Goal: Information Seeking & Learning: Understand process/instructions

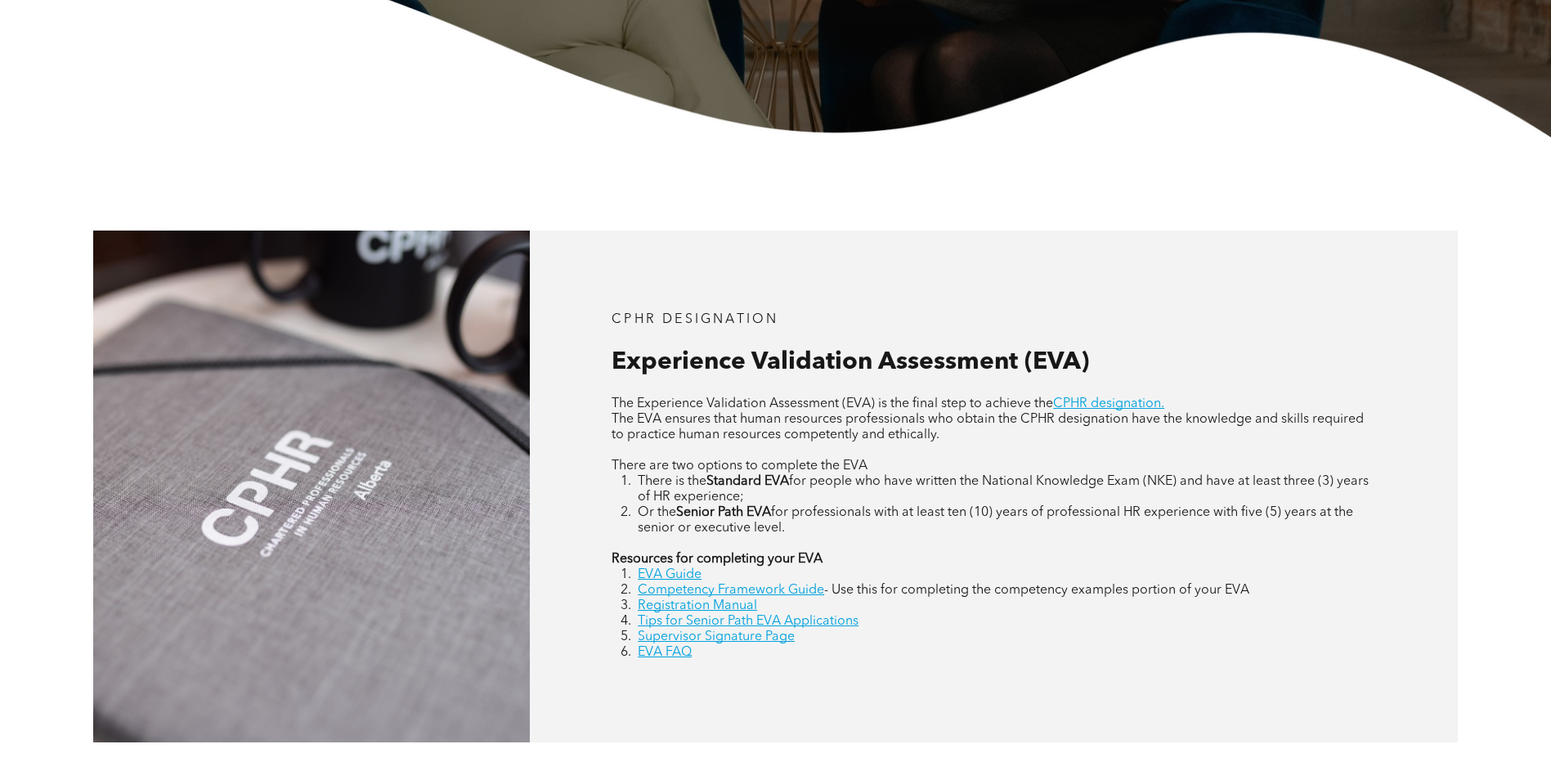
scroll to position [654, 0]
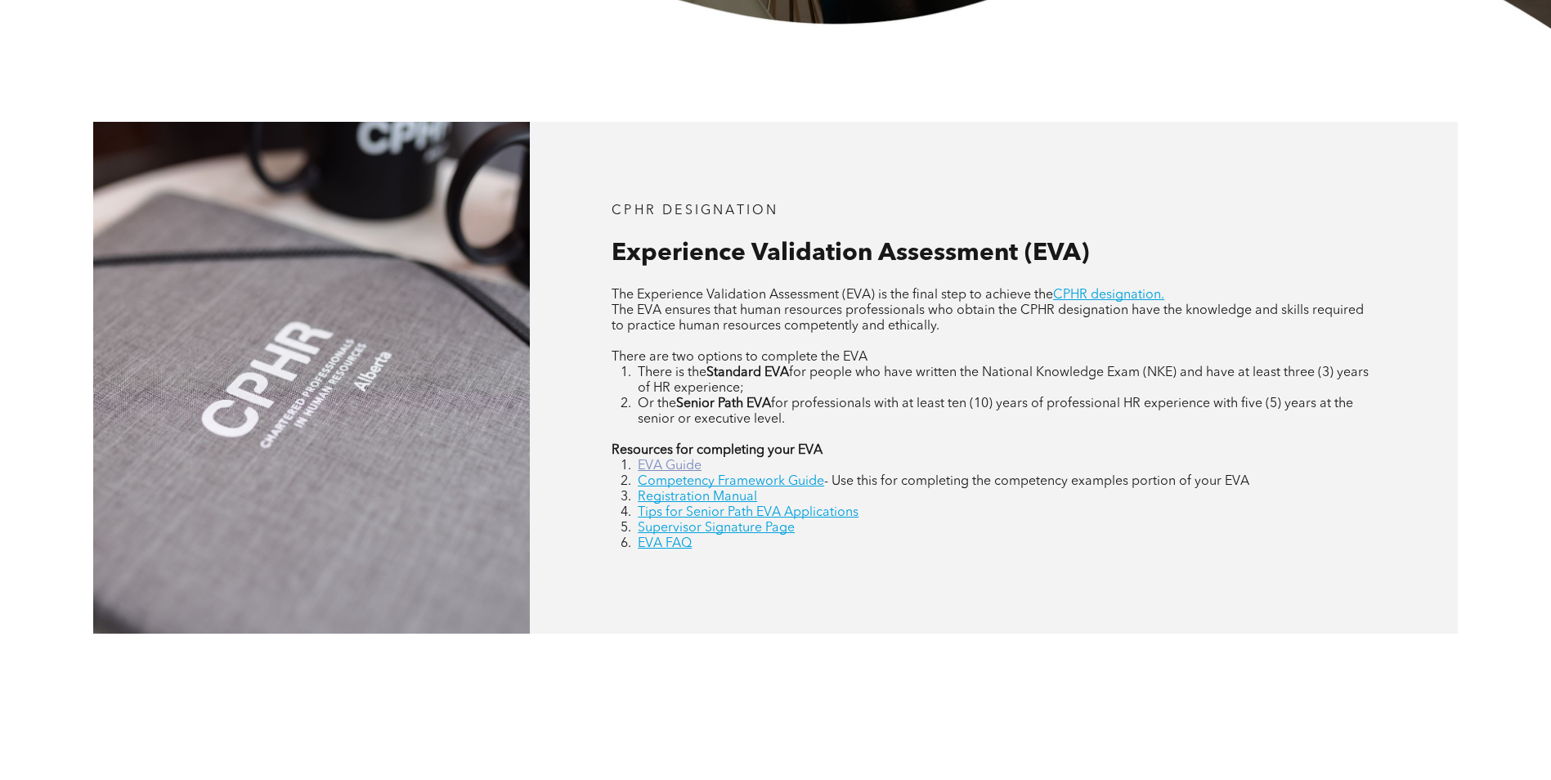
click at [679, 468] on link "EVA Guide" at bounding box center [670, 466] width 64 height 13
click at [696, 482] on link "Competency Framework Guide" at bounding box center [731, 481] width 186 height 13
click at [688, 497] on link "Registration Manual" at bounding box center [697, 497] width 119 height 13
click at [699, 527] on link "Supervisor Signature Page" at bounding box center [716, 528] width 157 height 13
click at [668, 542] on link "EVA FAQ" at bounding box center [665, 543] width 54 height 13
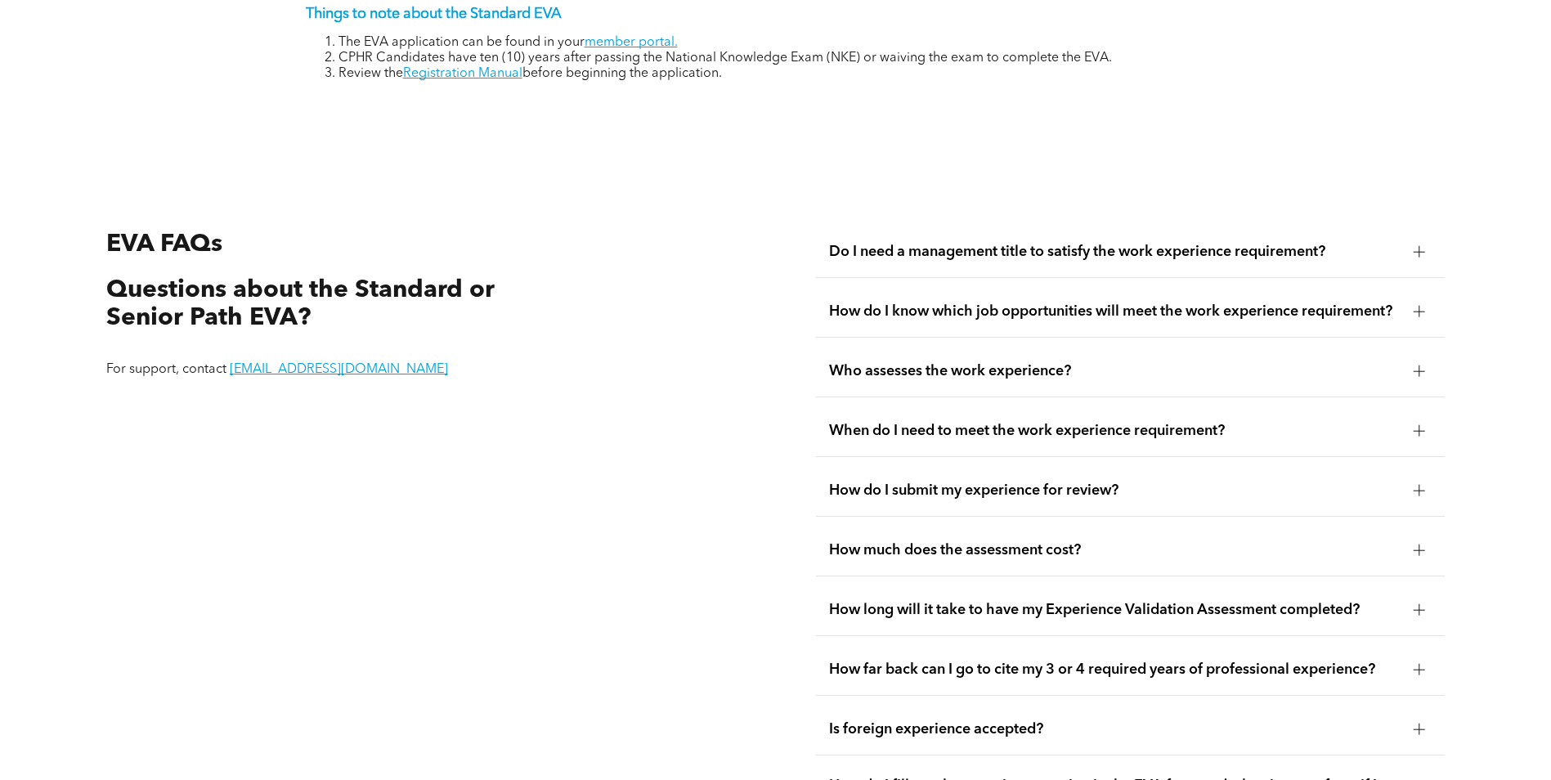
scroll to position [3073, 0]
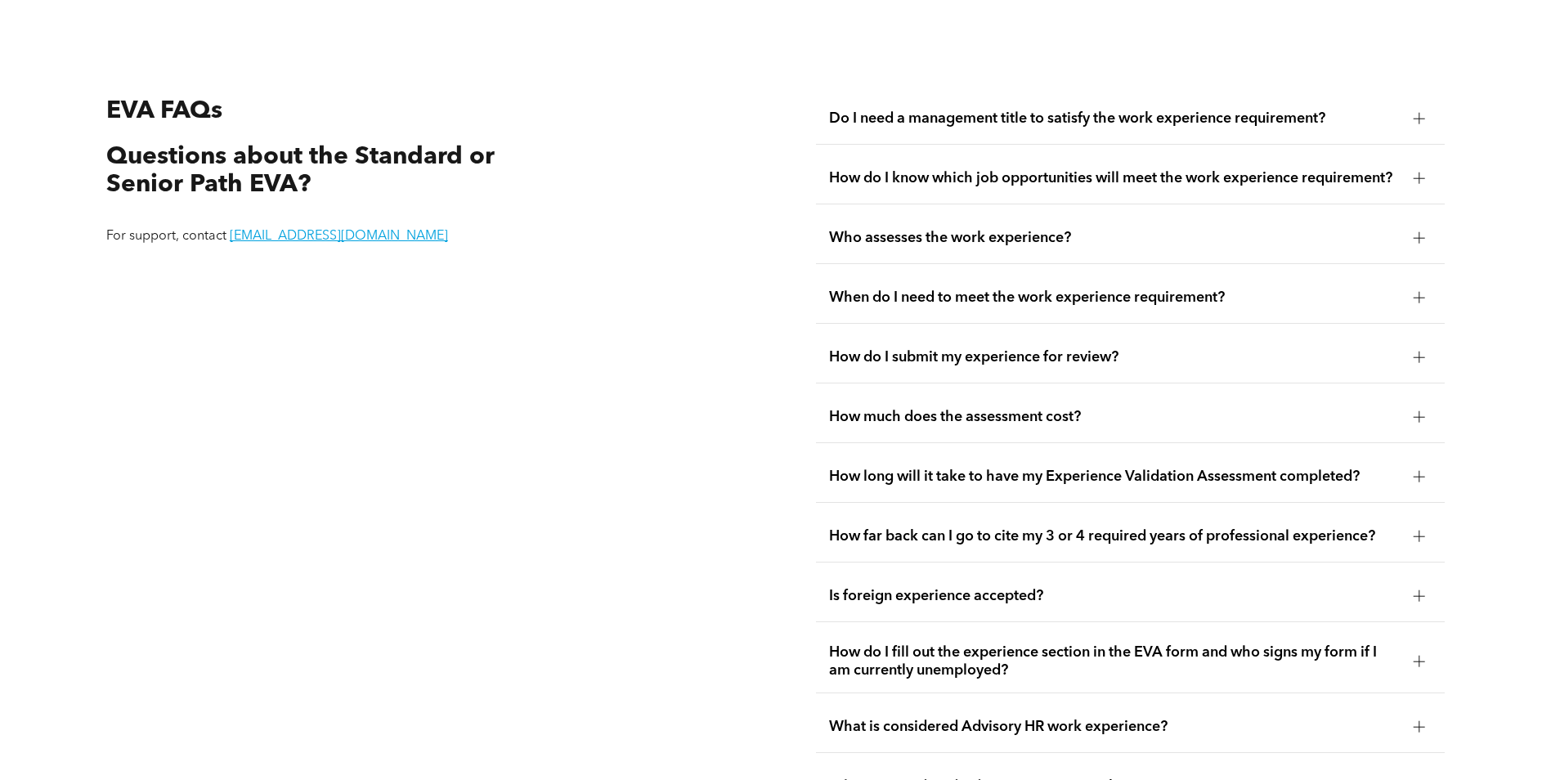
click at [1134, 112] on div "Do I need a management title to satisfy the work experience requirement?" at bounding box center [1130, 119] width 629 height 52
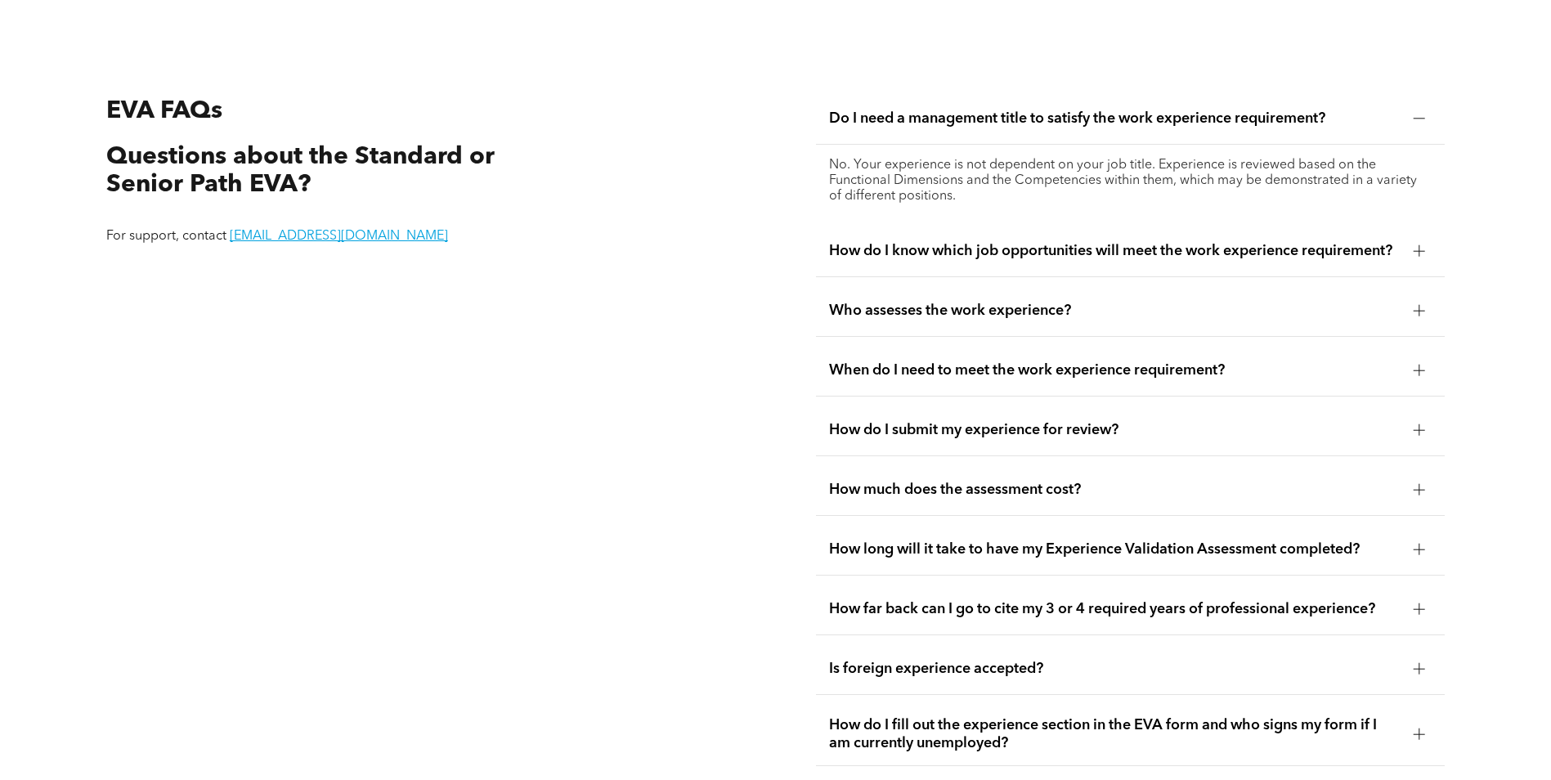
click at [1120, 253] on span "How do I know which job opportunities will meet the work experience requirement?" at bounding box center [1115, 251] width 572 height 18
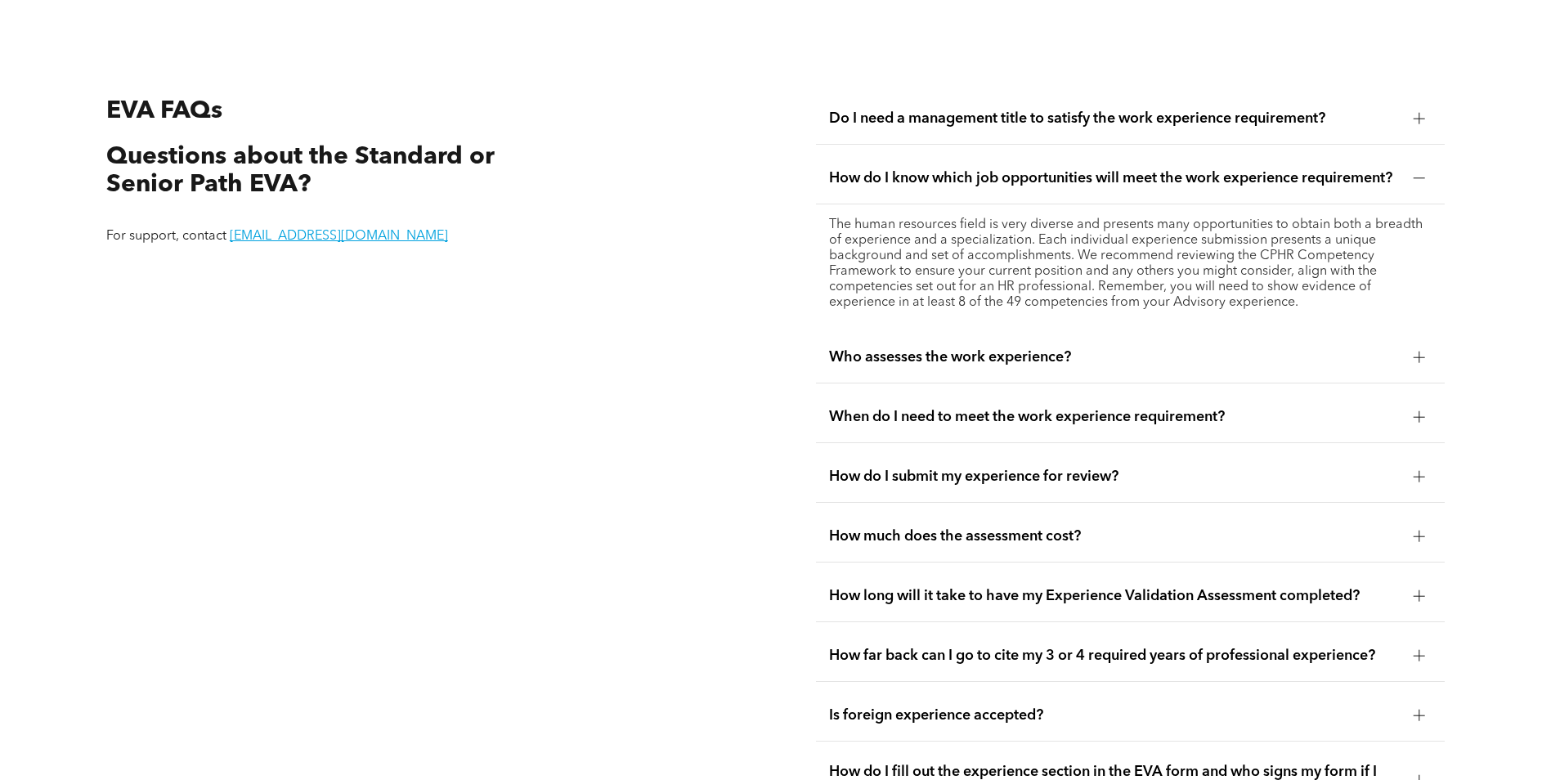
click at [1047, 348] on span "Who assesses the work experience?" at bounding box center [1115, 357] width 572 height 18
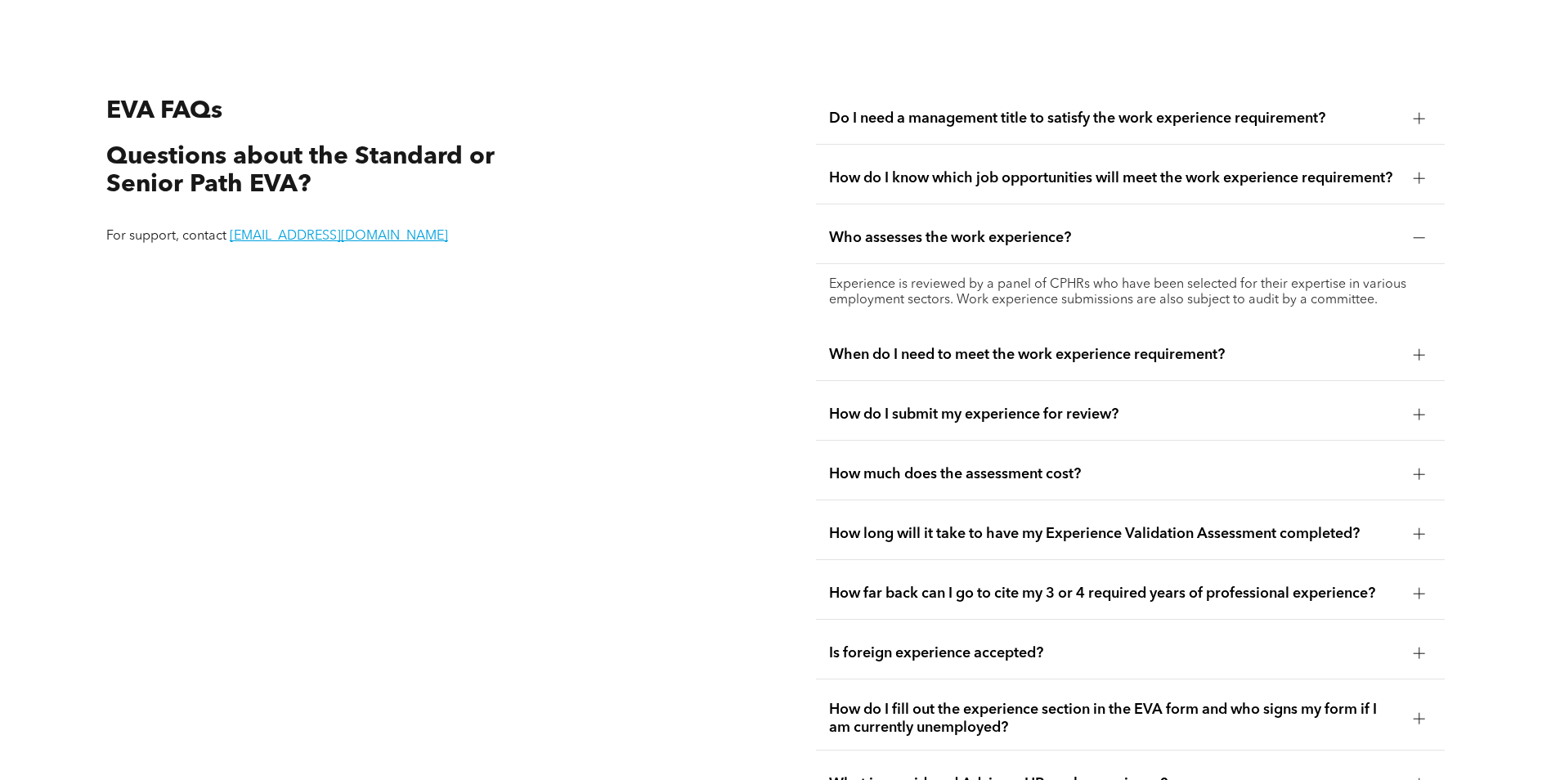
click at [1022, 351] on span "When do I need to meet the work experience requirement?" at bounding box center [1115, 355] width 572 height 18
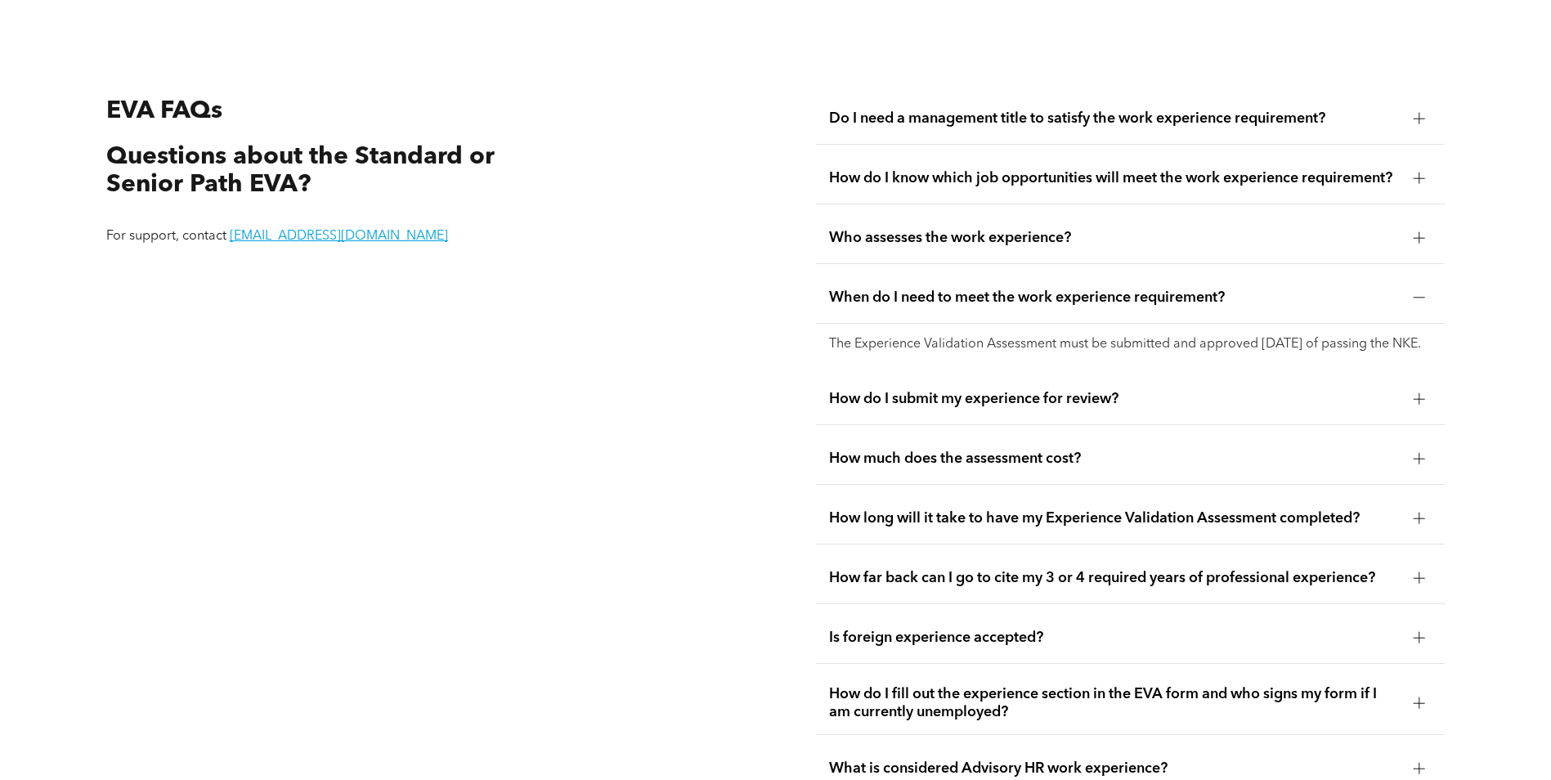
click at [1037, 408] on span "How do I submit my experience for review?" at bounding box center [1115, 399] width 572 height 18
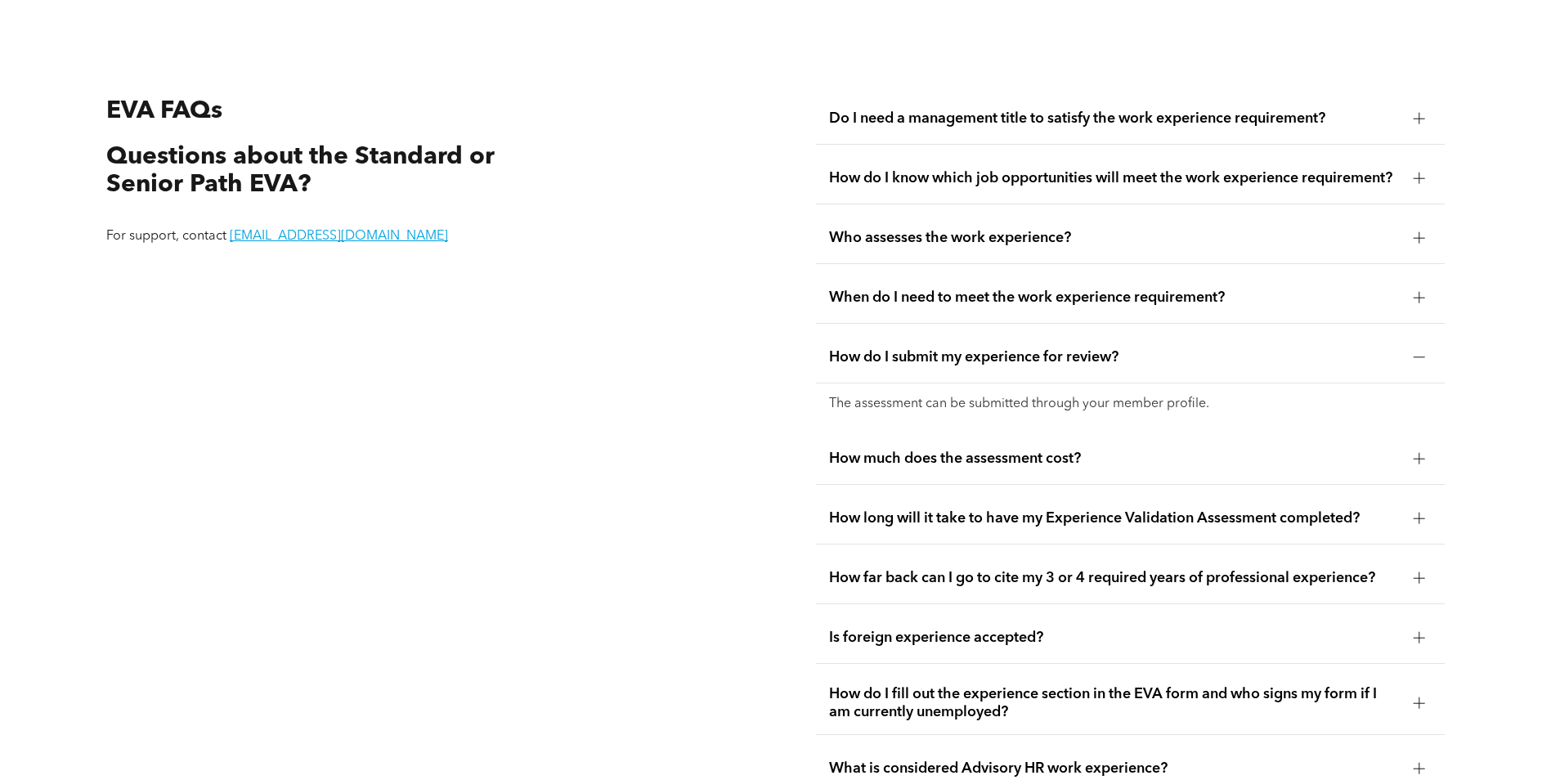
click at [1025, 451] on span "How much does the assessment cost?" at bounding box center [1115, 459] width 572 height 18
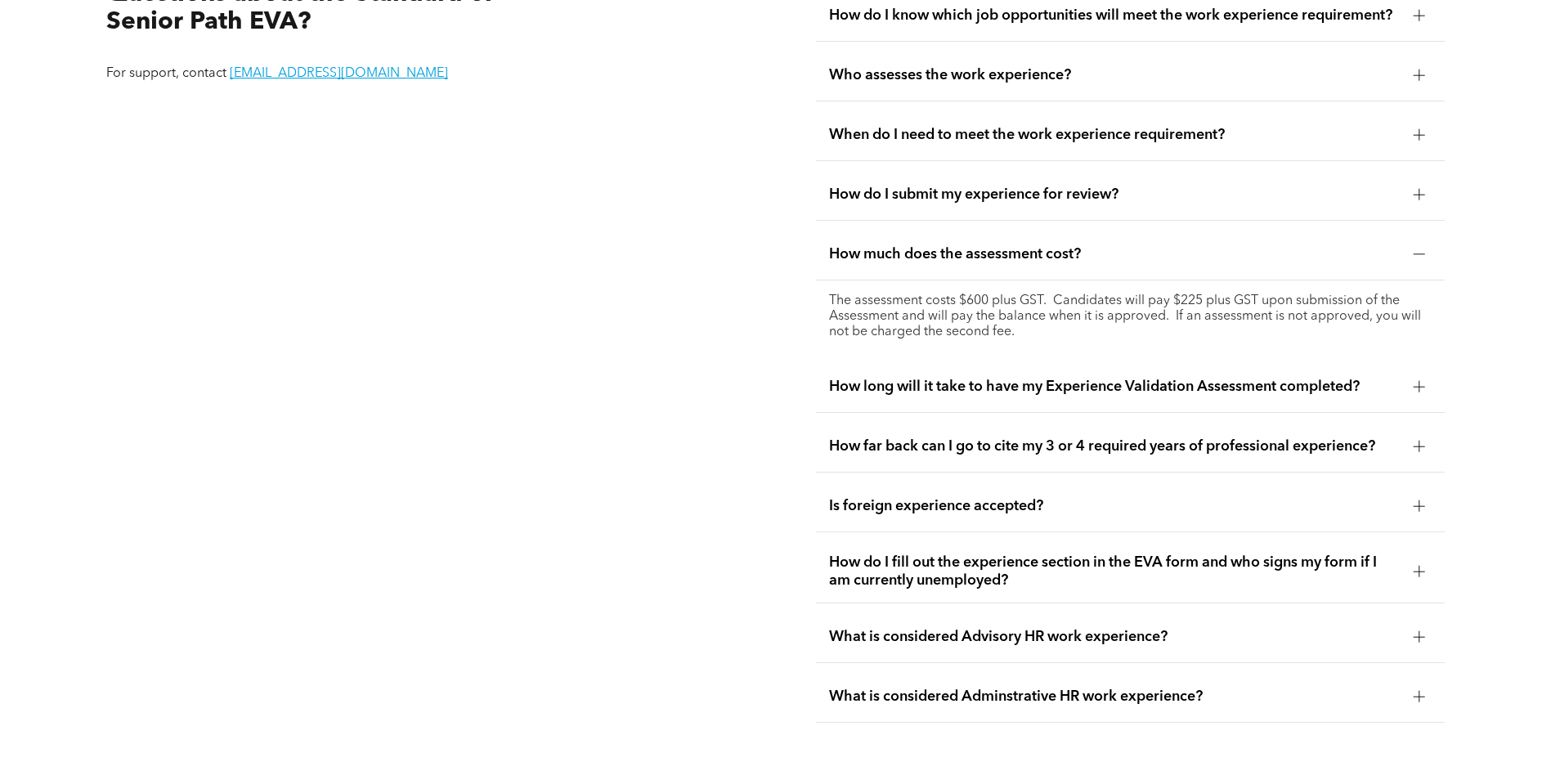
scroll to position [3236, 0]
click at [922, 383] on span "How long will it take to have my Experience Validation Assessment completed?" at bounding box center [1115, 386] width 572 height 18
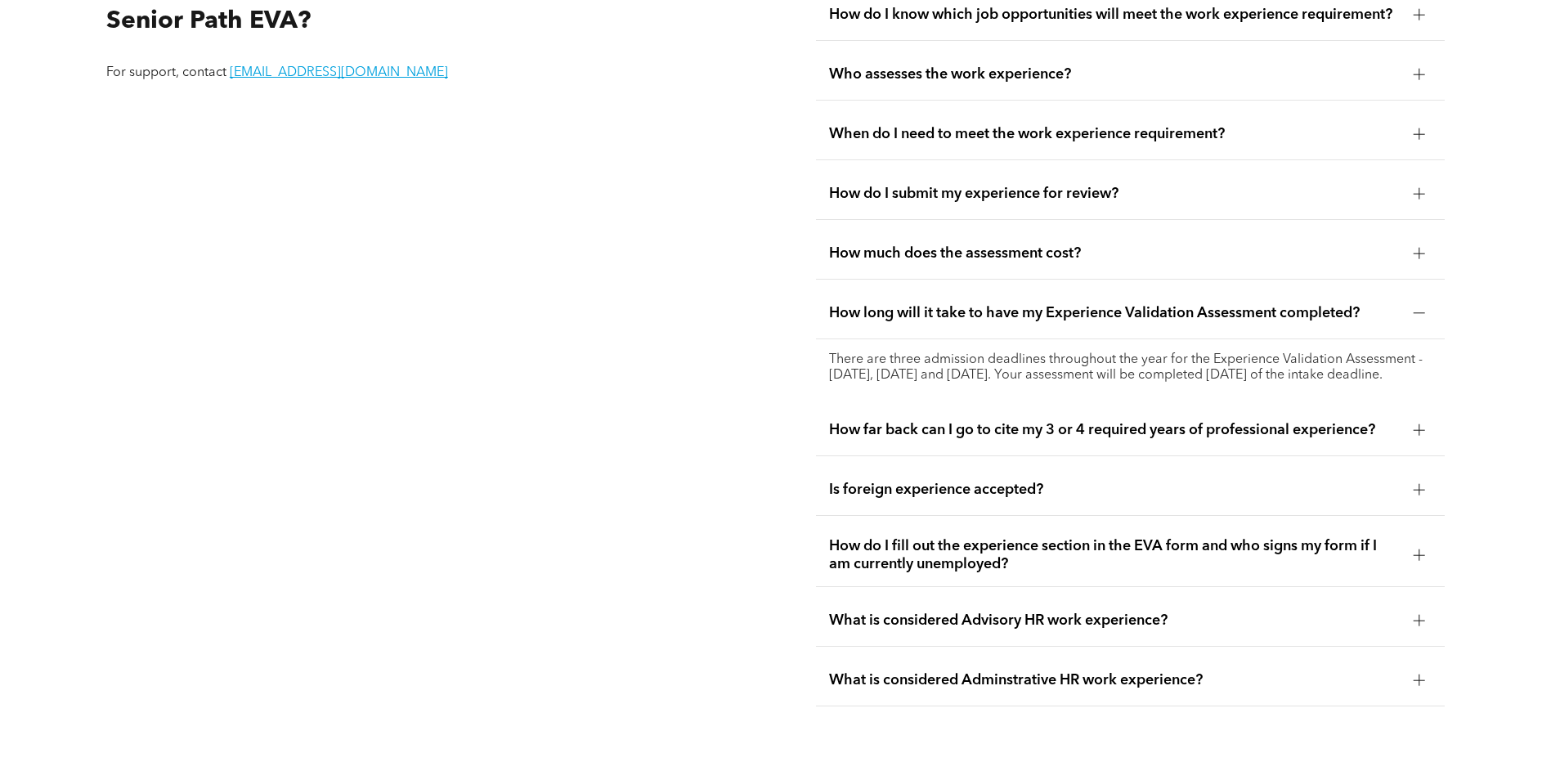
click at [898, 429] on span "How far back can I go to cite my 3 or 4 required years of professional experien…" at bounding box center [1115, 430] width 572 height 18
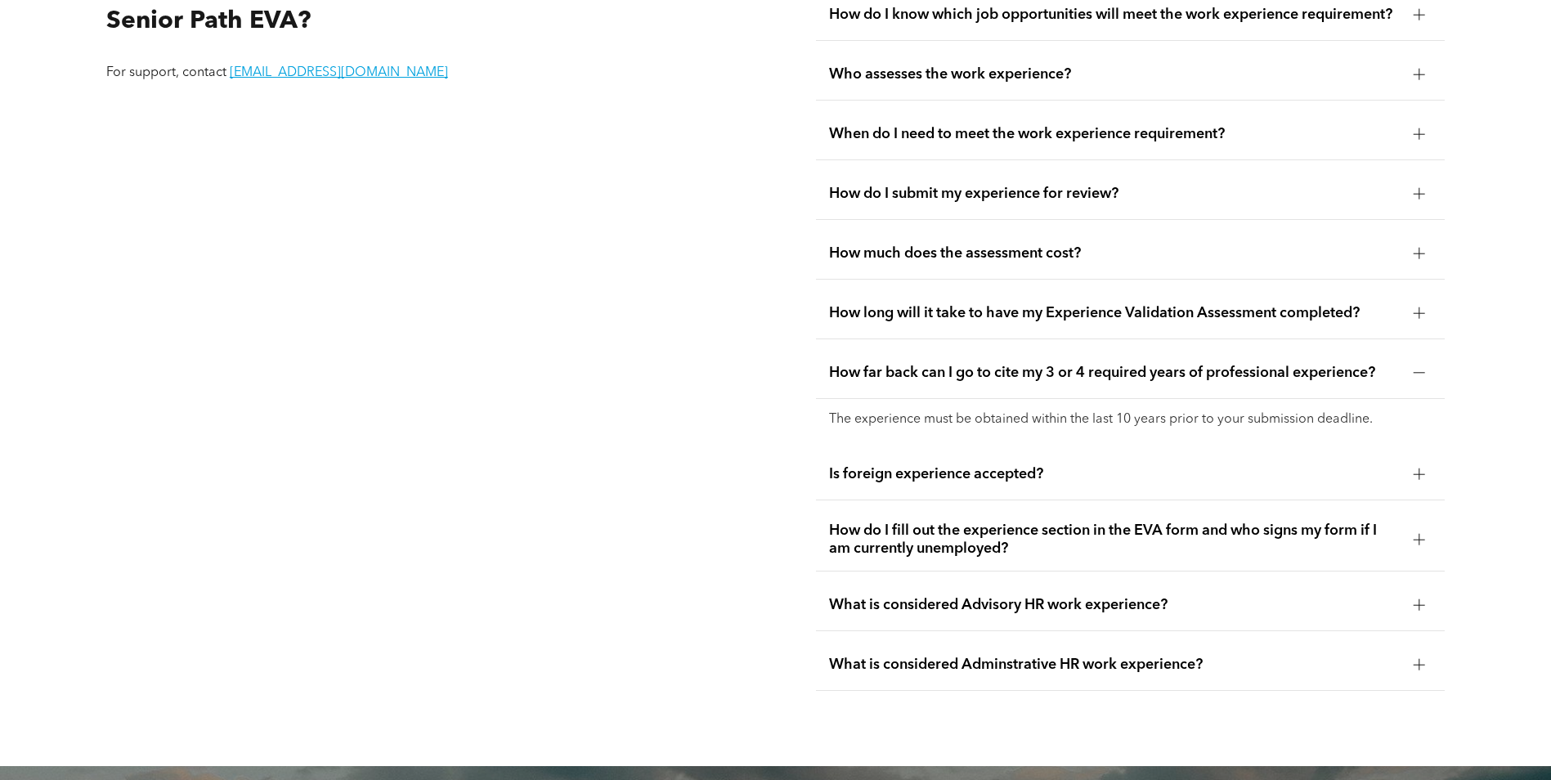
click at [1070, 472] on span "Is foreign experience accepted?" at bounding box center [1115, 474] width 572 height 18
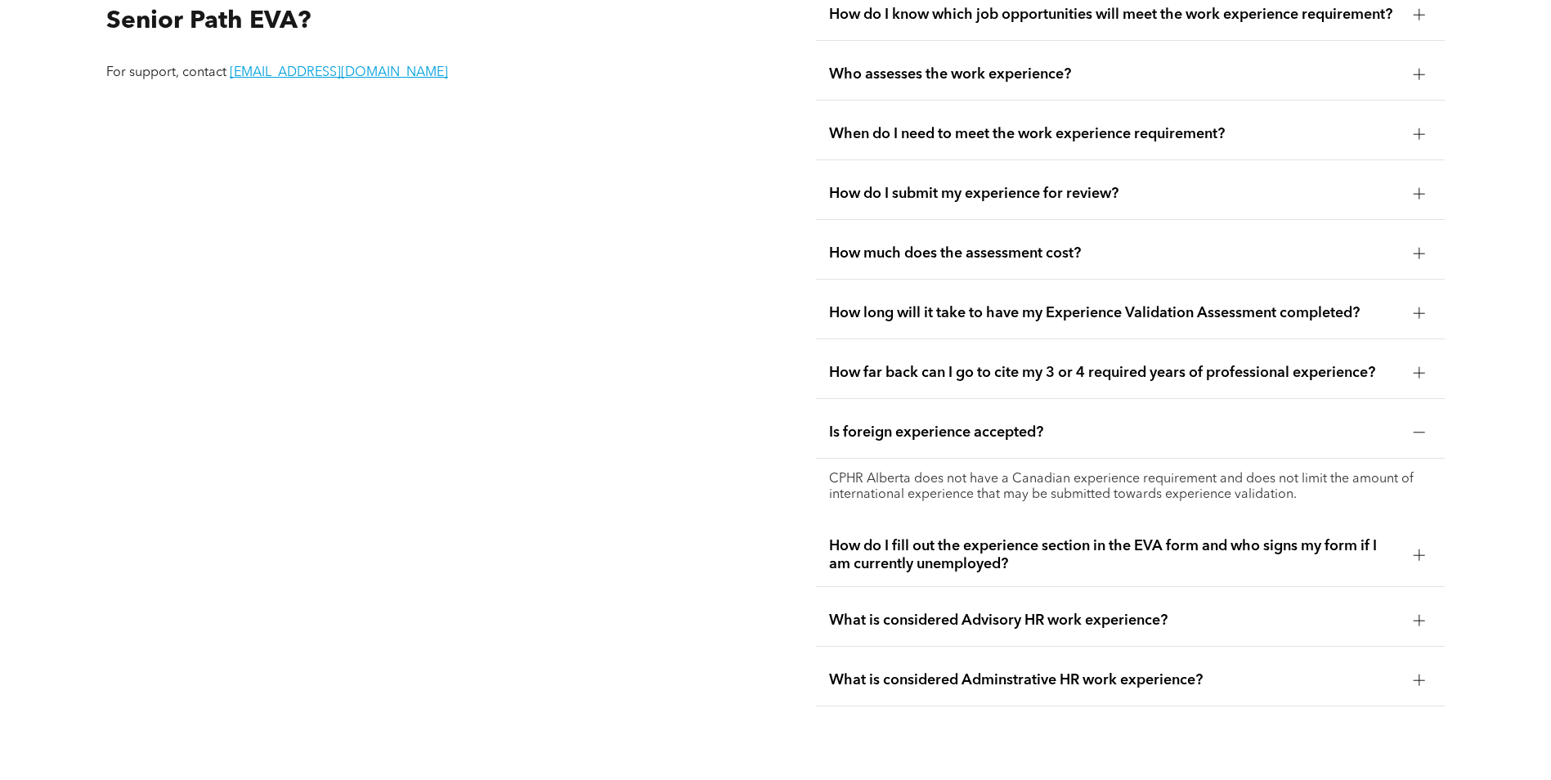
click at [1026, 544] on span "How do I fill out the experience section in the EVA form and who signs my form …" at bounding box center [1115, 555] width 572 height 36
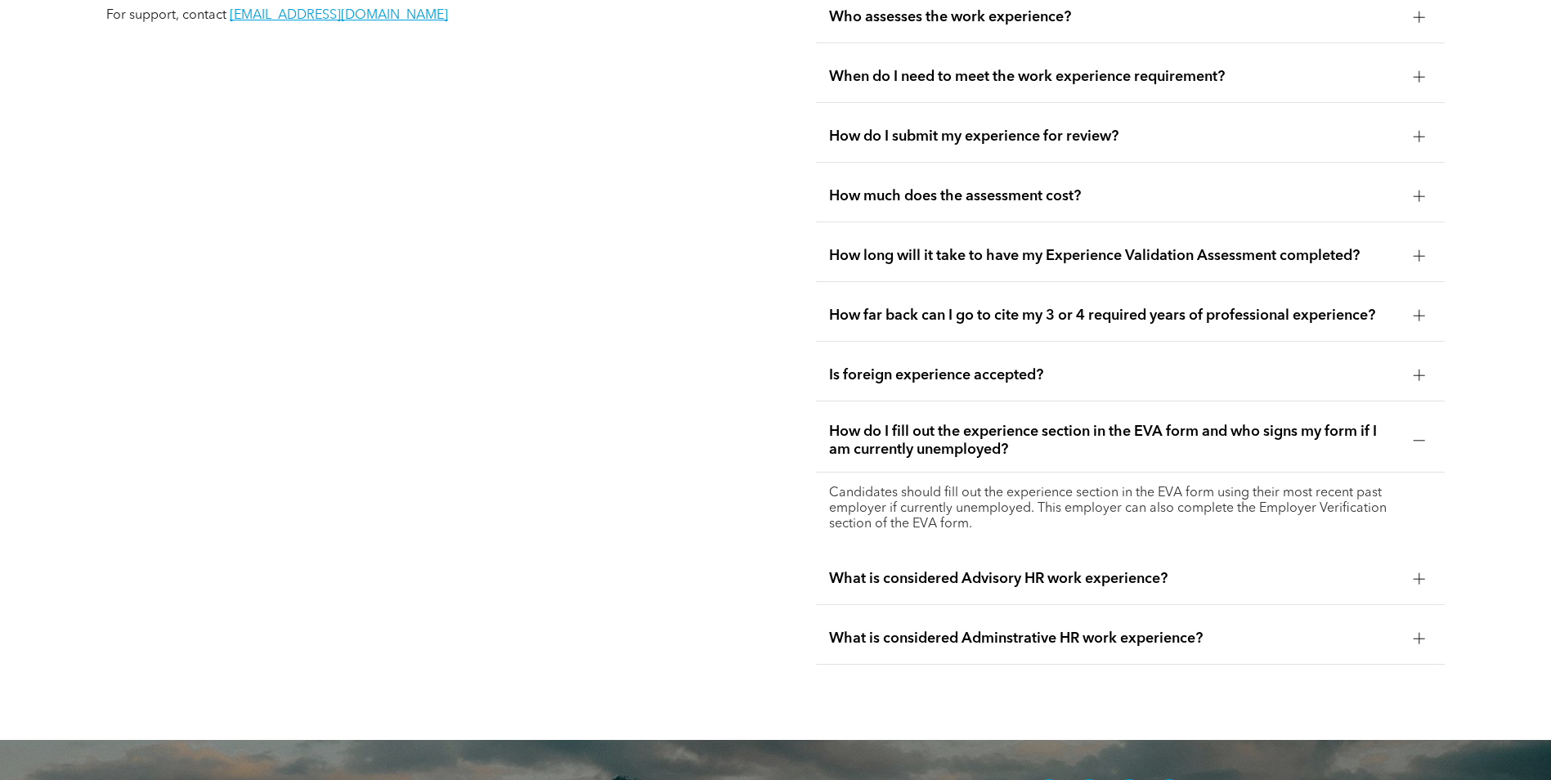
scroll to position [3318, 0]
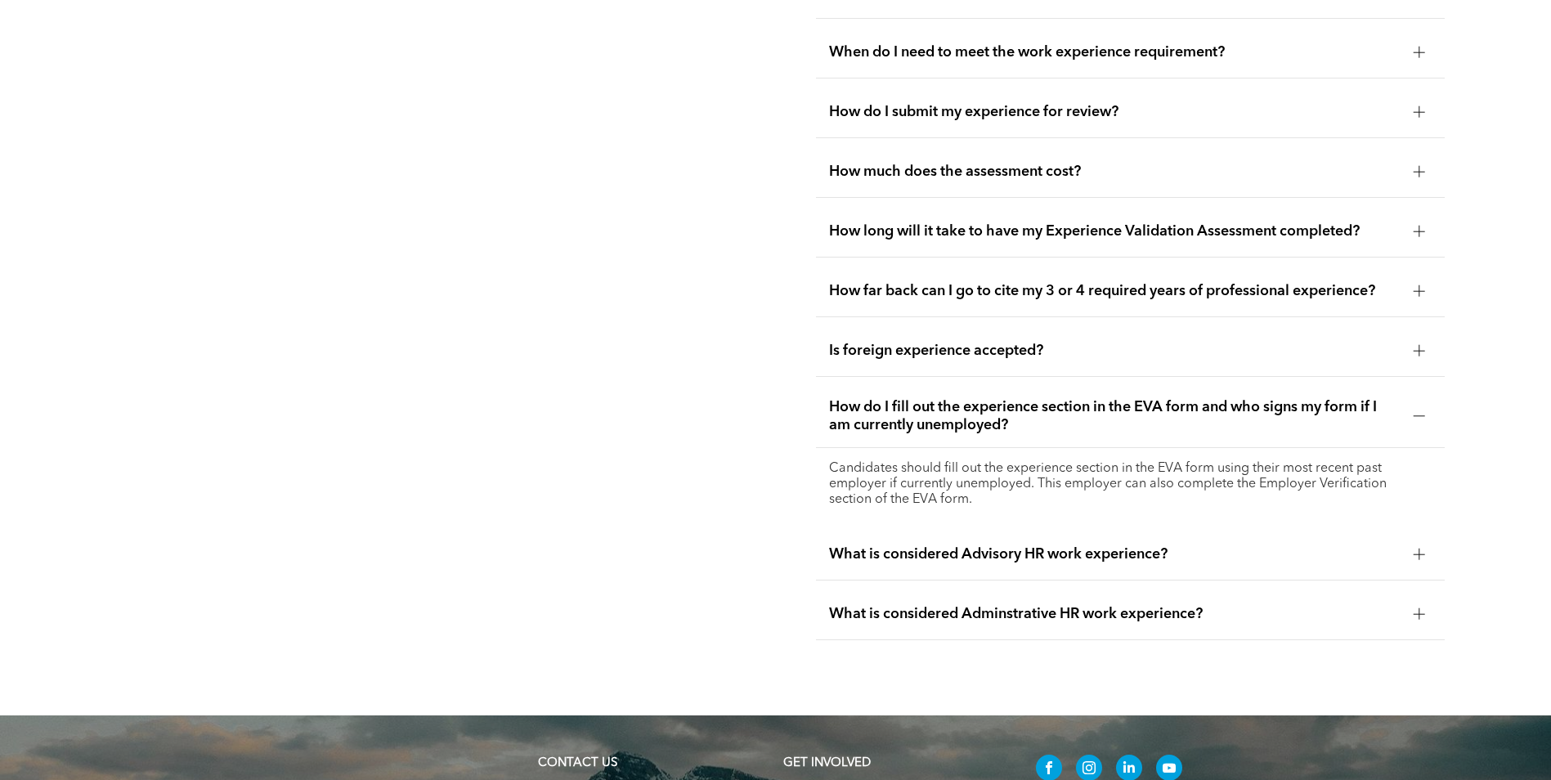
click at [939, 545] on span "What is considered Advisory HR work experience?" at bounding box center [1115, 554] width 572 height 18
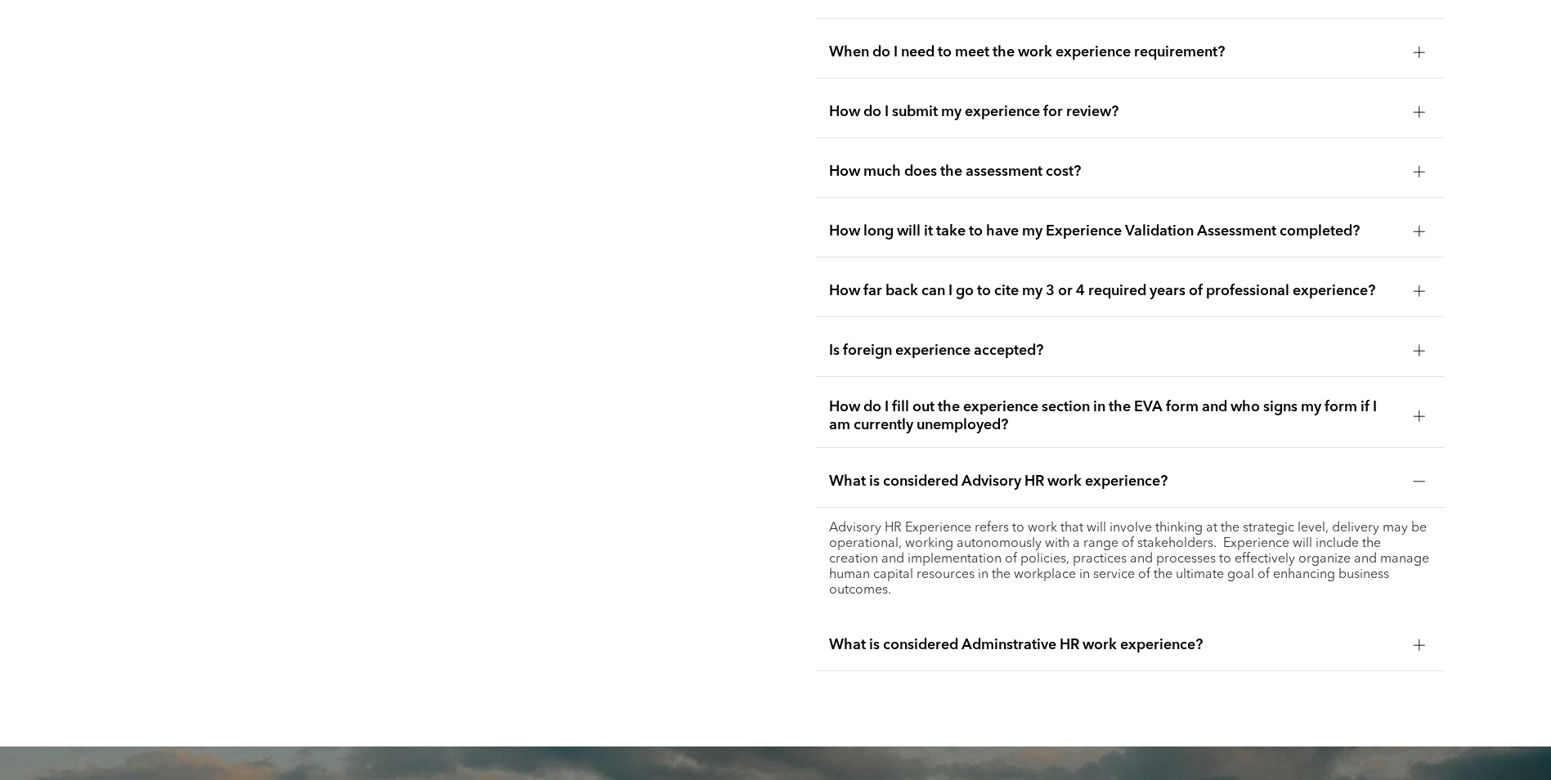
click at [984, 636] on span "What is considered Adminstrative HR work experience?" at bounding box center [1115, 645] width 572 height 18
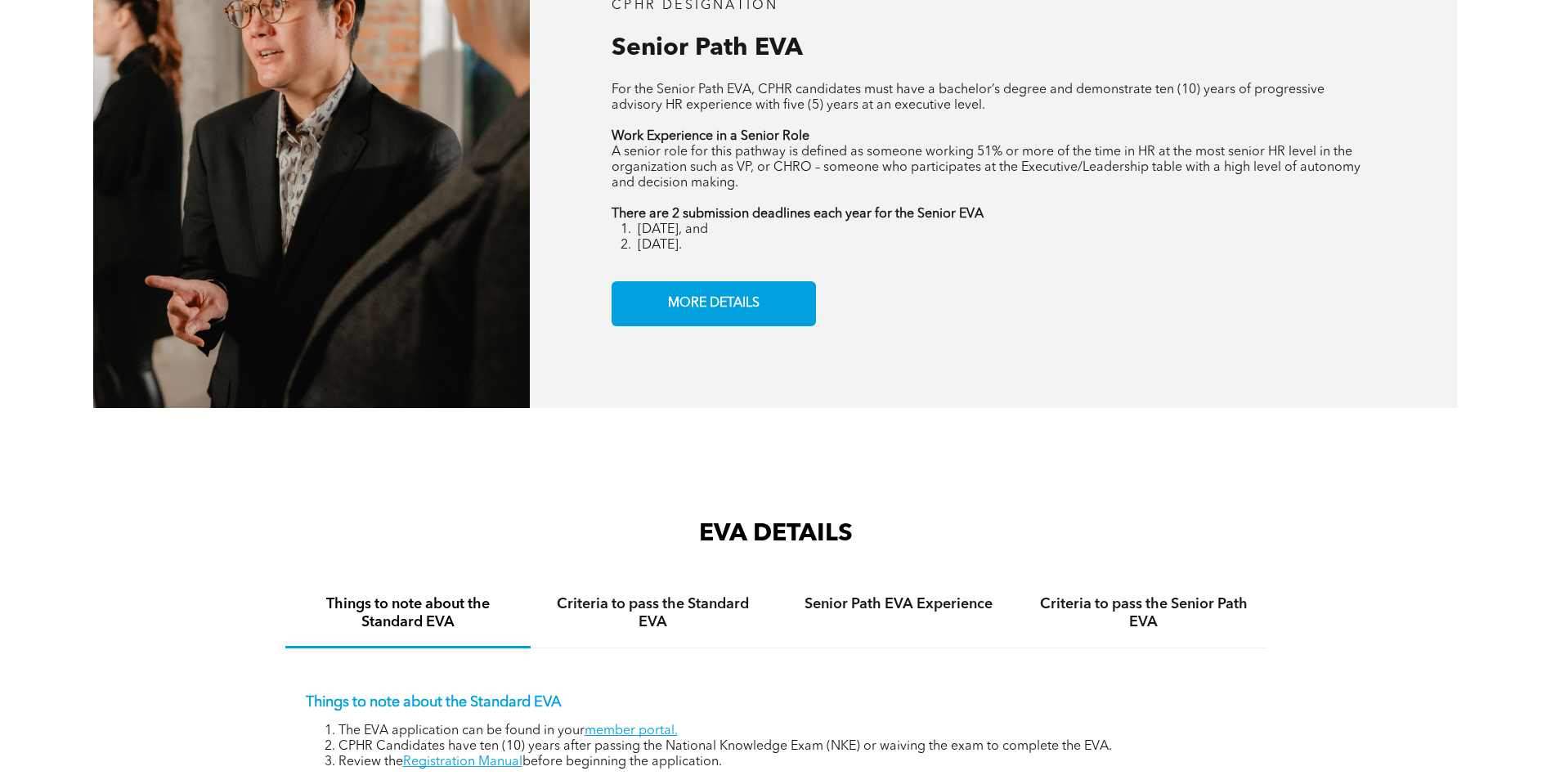
scroll to position [2496, 0]
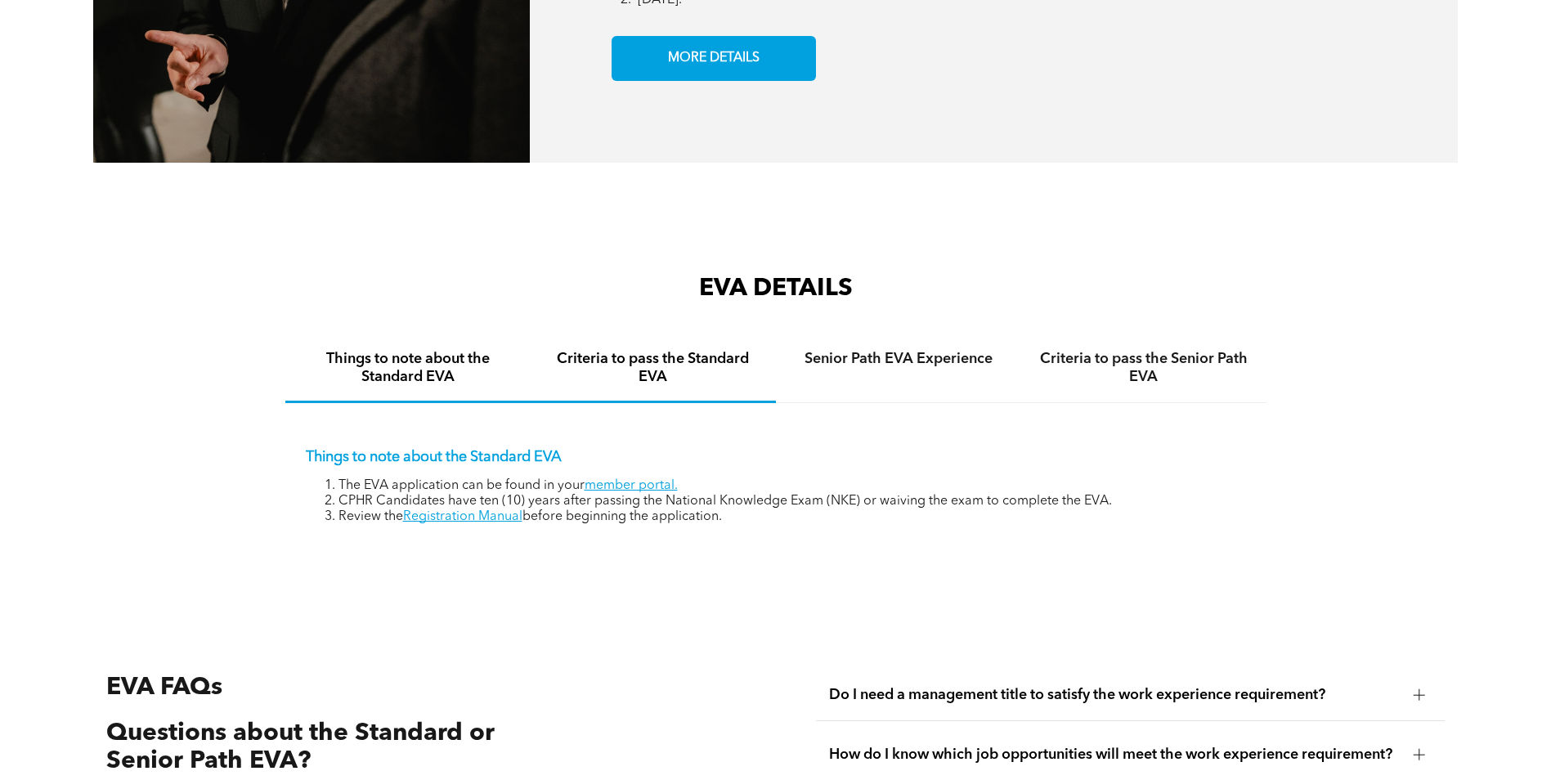
click at [638, 361] on h4 "Criteria to pass the Standard EVA" at bounding box center [653, 368] width 216 height 36
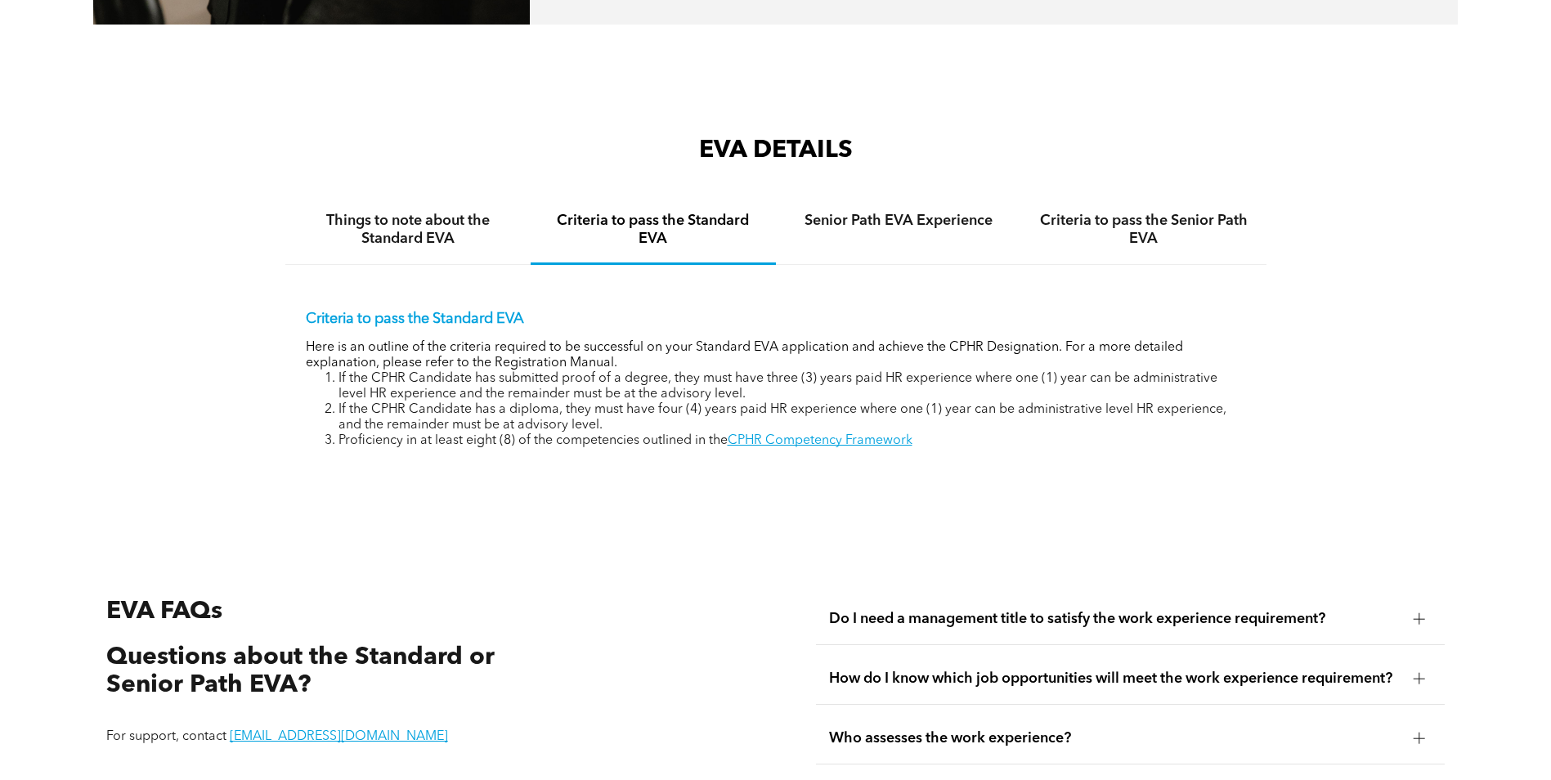
scroll to position [2660, 0]
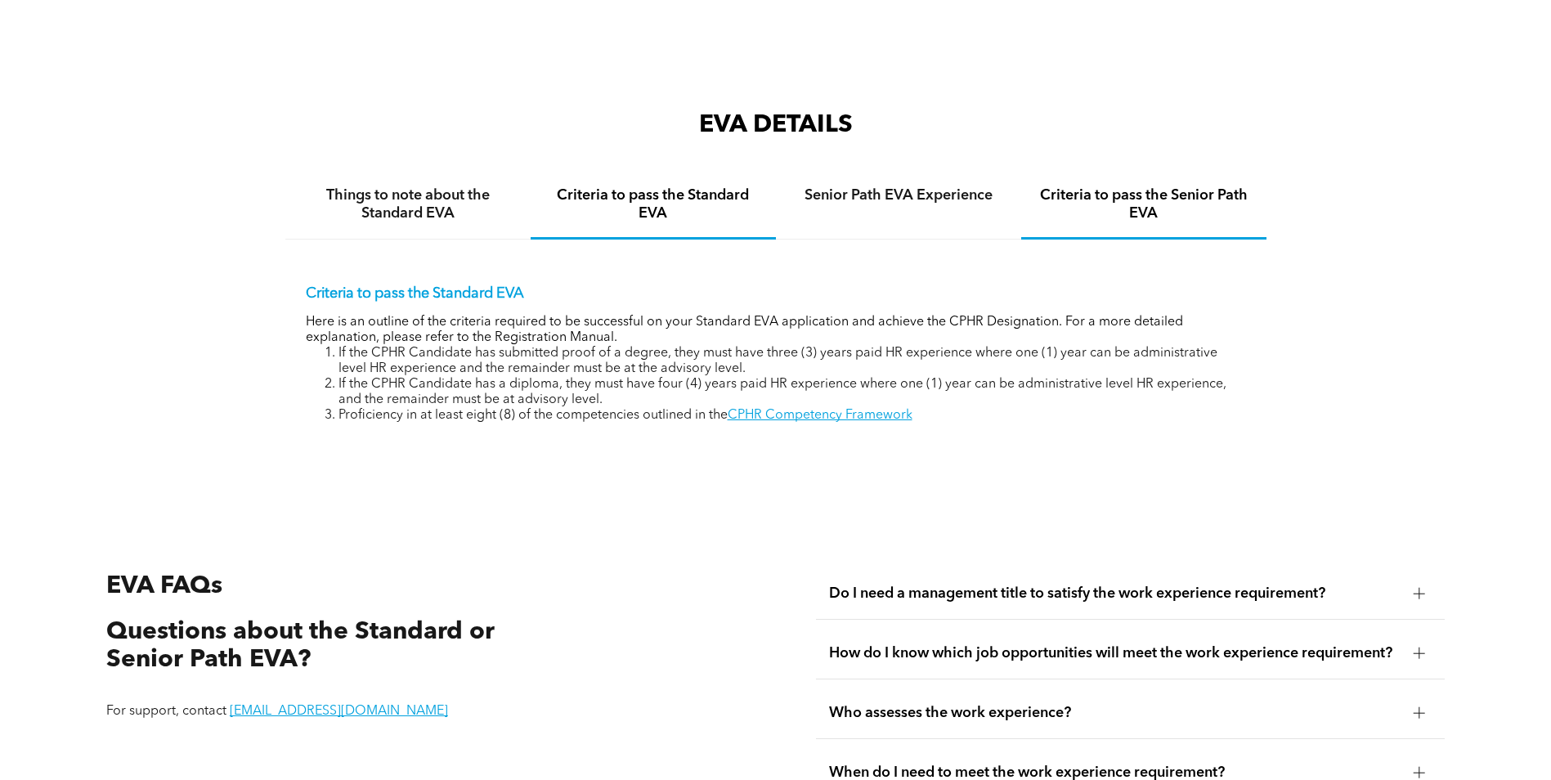
click at [1114, 196] on h4 "Criteria to pass the Senior Path EVA" at bounding box center [1144, 204] width 216 height 36
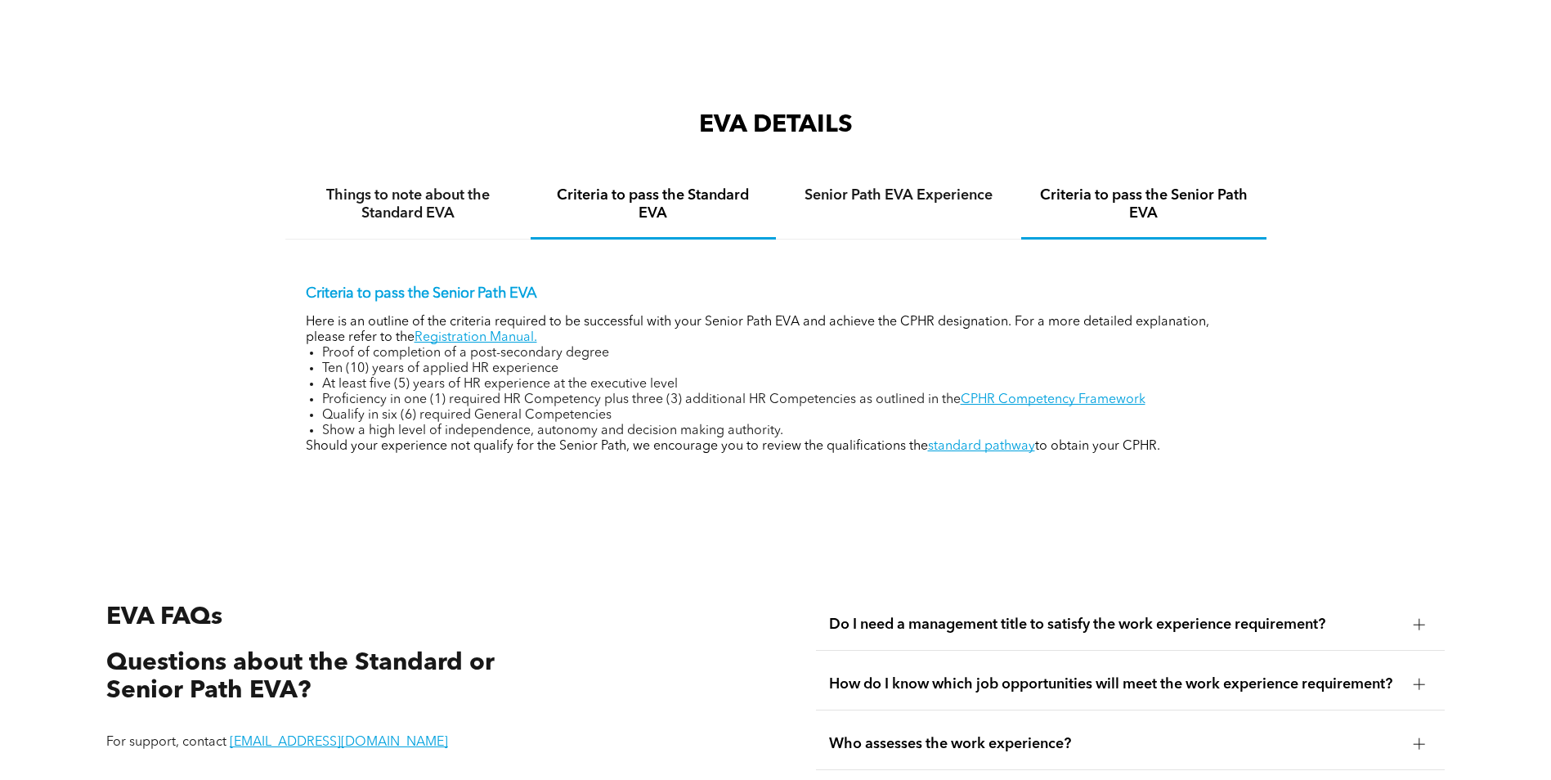
click at [629, 172] on div "Criteria to pass the Standard EVA" at bounding box center [653, 206] width 245 height 68
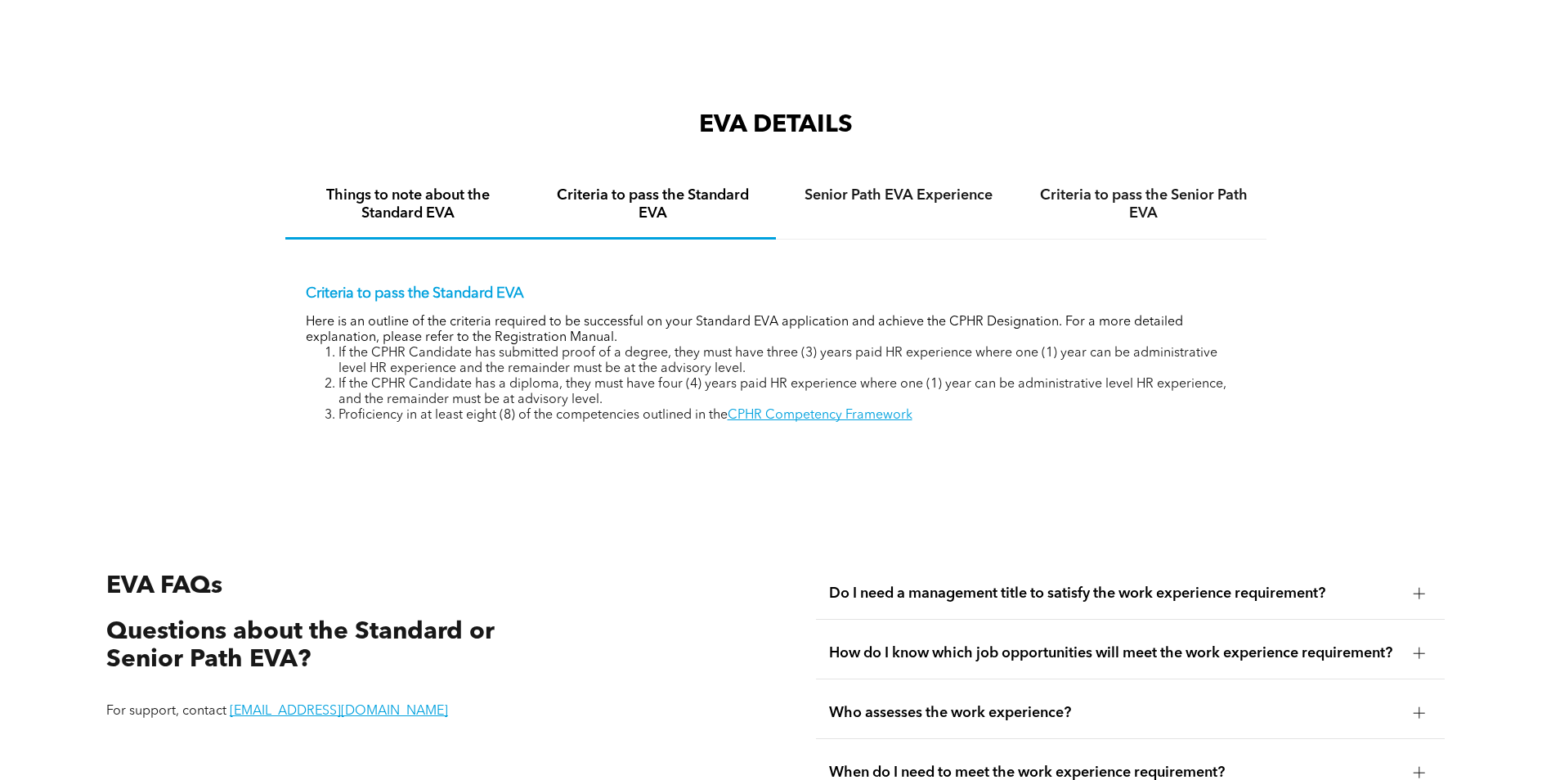
click at [462, 186] on h4 "Things to note about the Standard EVA" at bounding box center [408, 204] width 216 height 36
